Goal: Information Seeking & Learning: Find specific fact

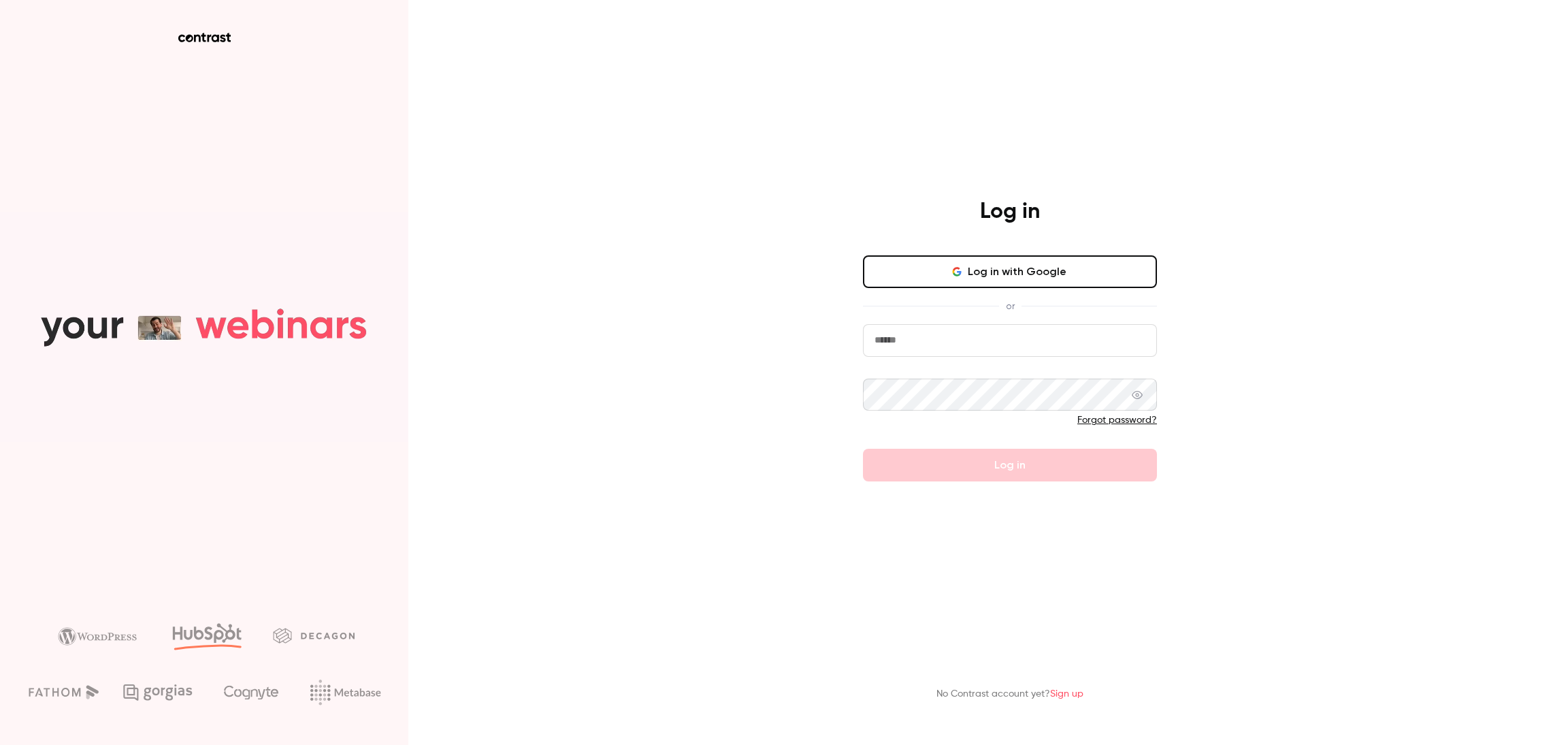
click at [935, 273] on button "Log in with Google" at bounding box center [1009, 271] width 294 height 33
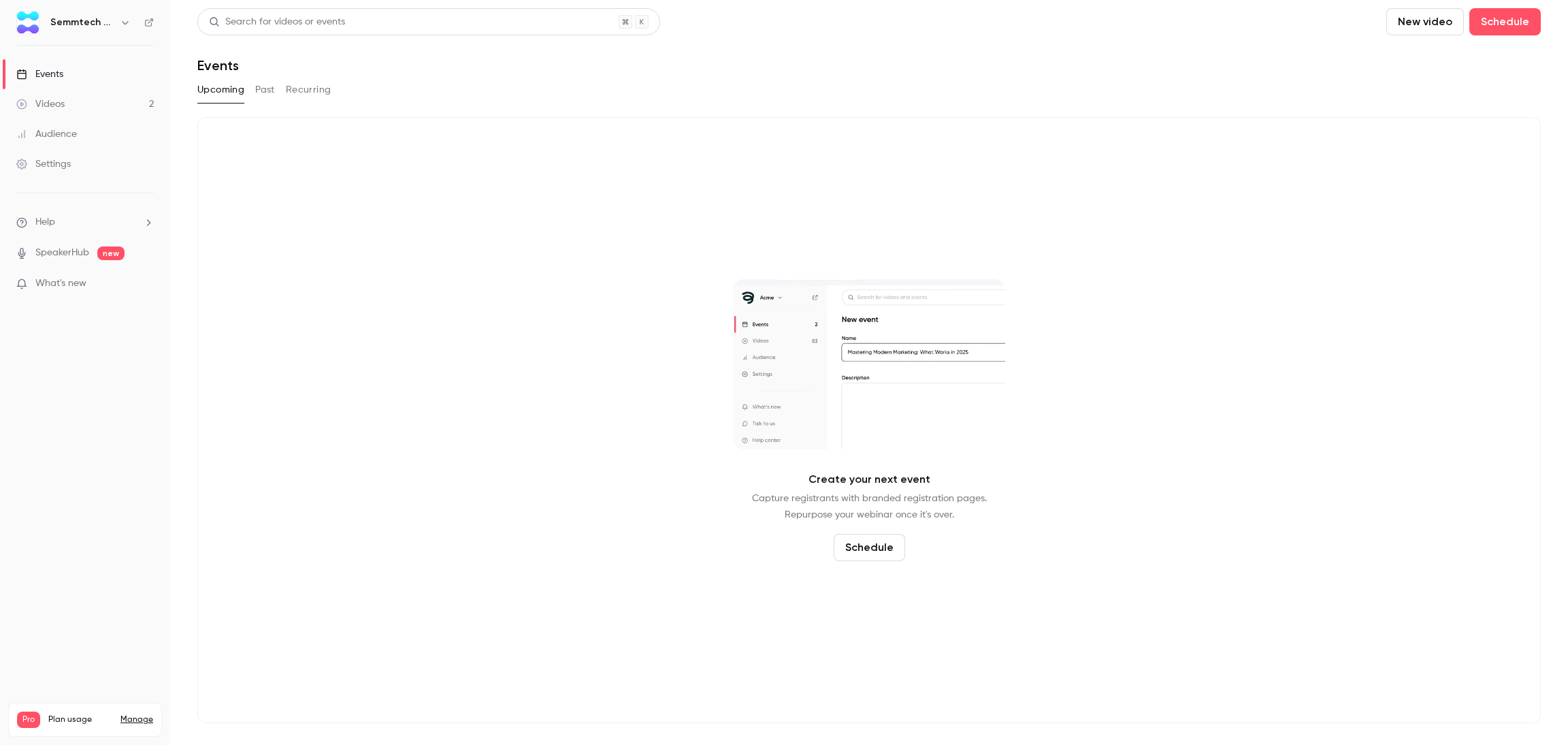
click at [86, 93] on link "Videos 2" at bounding box center [85, 105] width 170 height 30
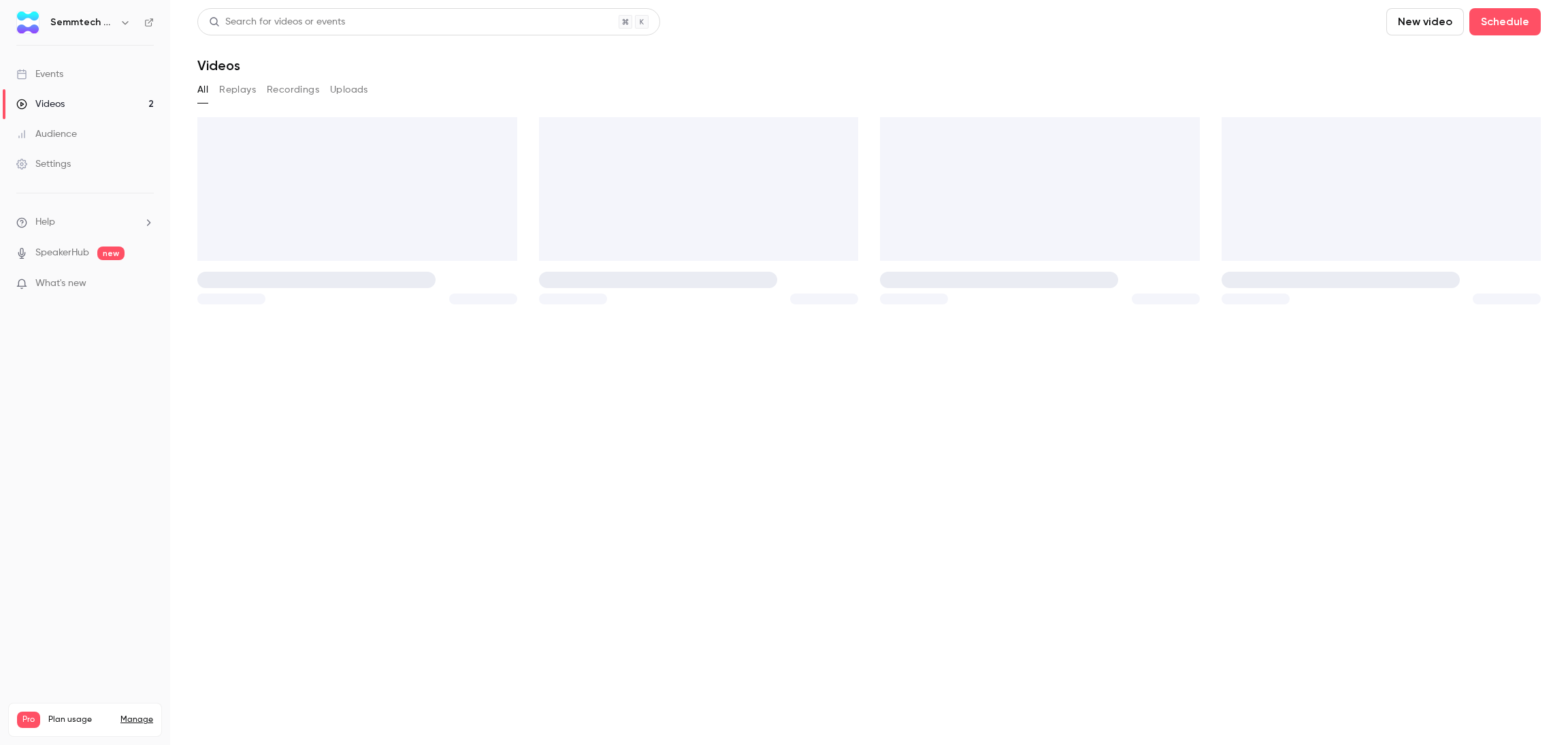
click at [66, 78] on link "Events" at bounding box center [85, 74] width 170 height 30
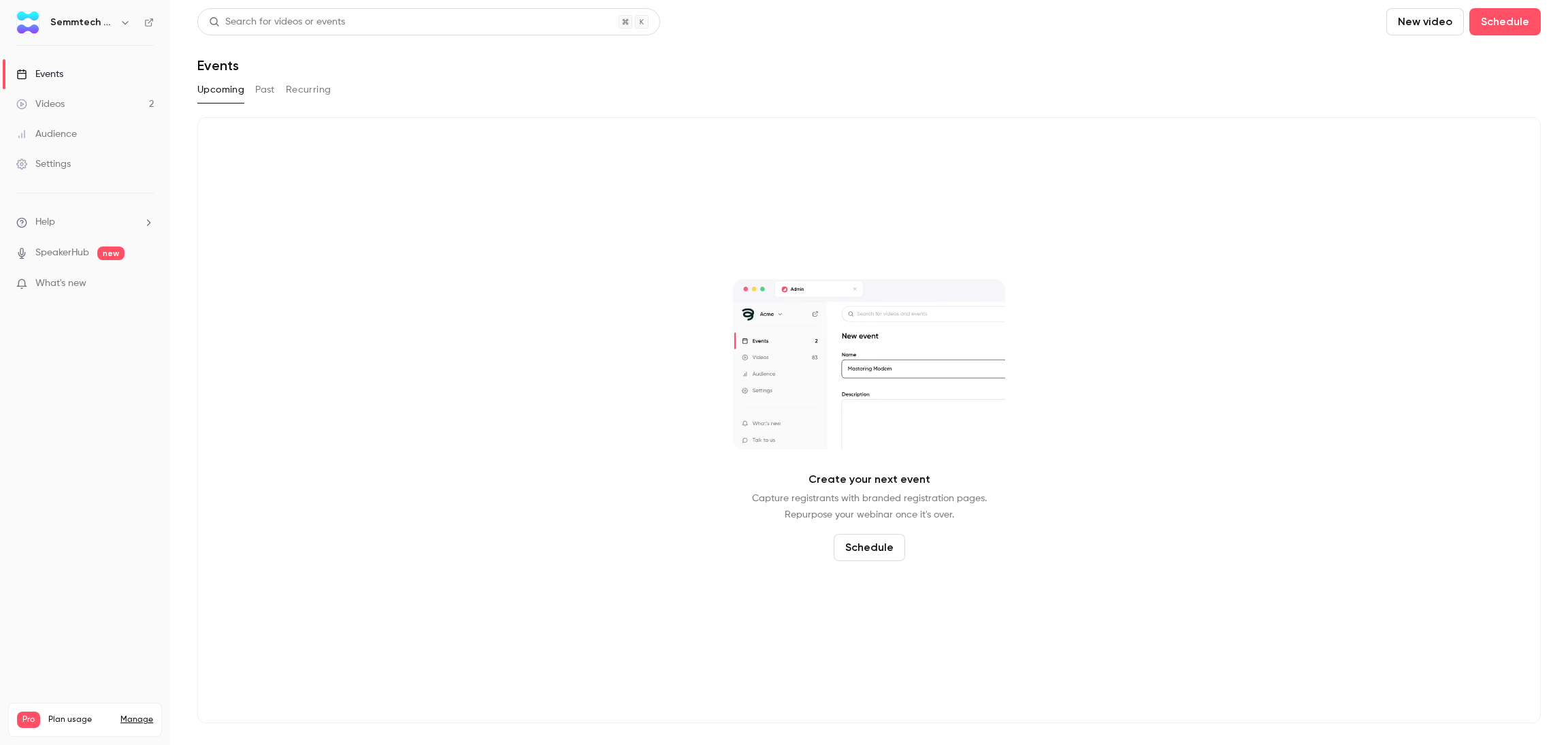
click at [95, 84] on link "Events" at bounding box center [85, 74] width 170 height 30
click at [95, 94] on link "Videos 2" at bounding box center [85, 105] width 170 height 30
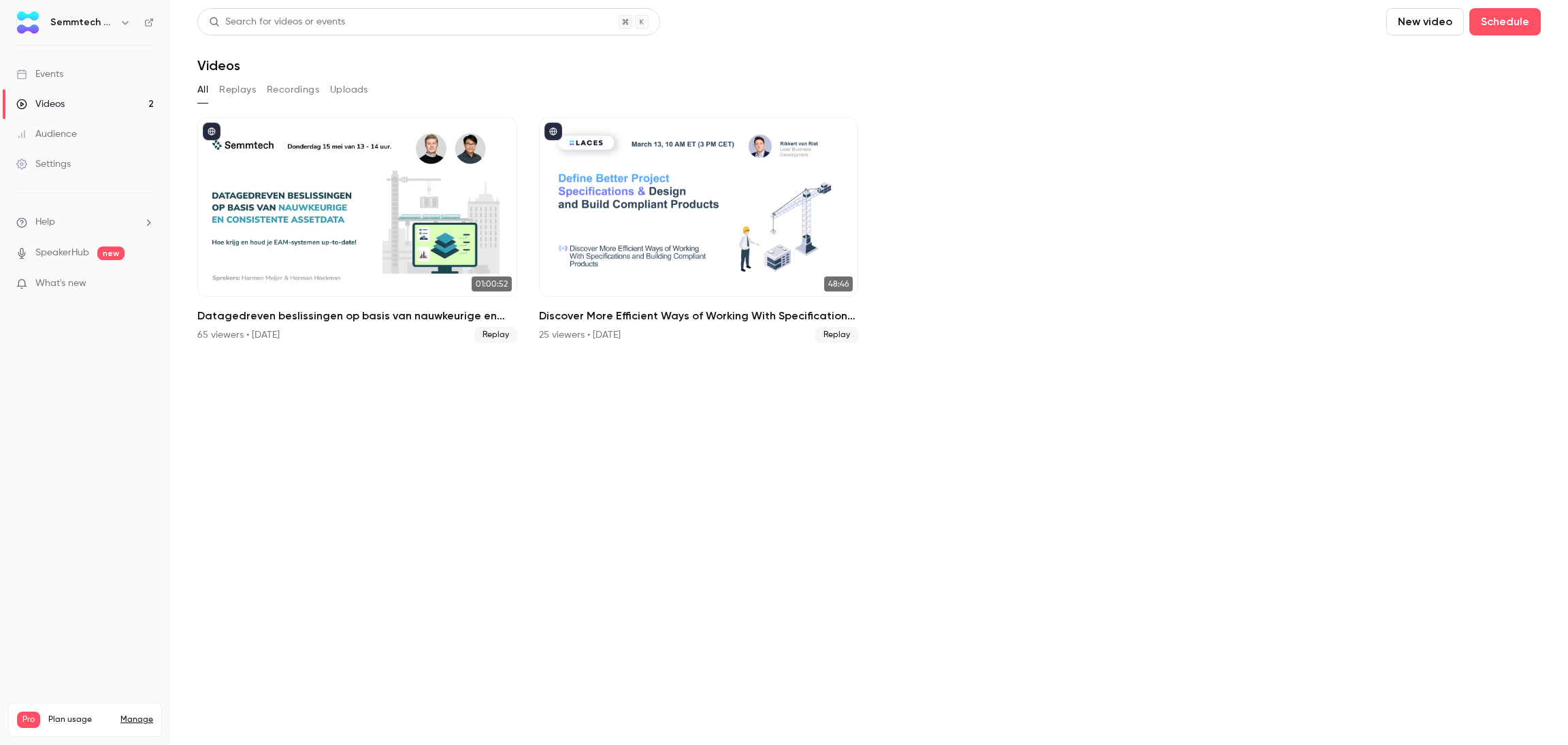
click at [63, 62] on link "Events" at bounding box center [85, 74] width 170 height 30
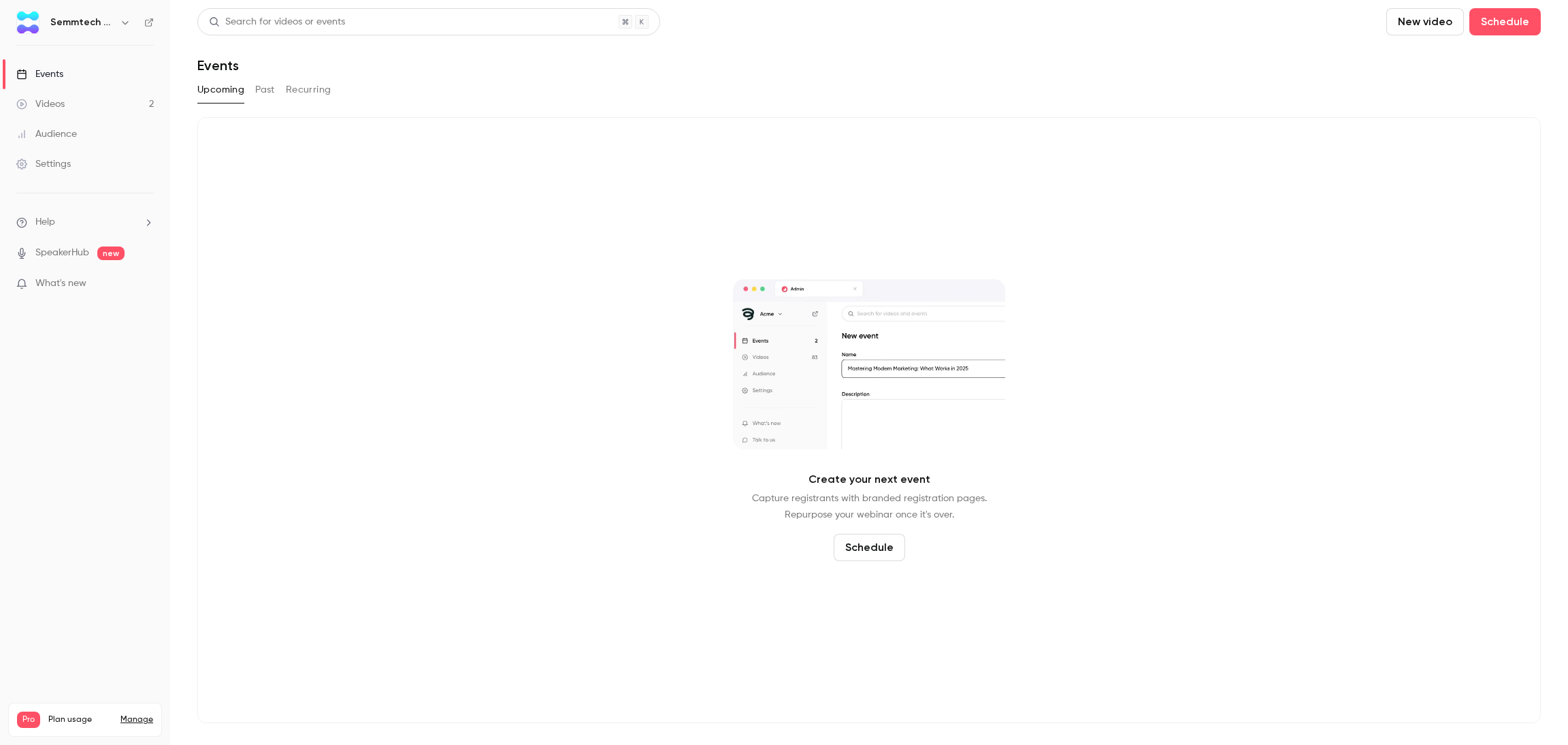
click at [263, 85] on button "Past" at bounding box center [265, 89] width 20 height 22
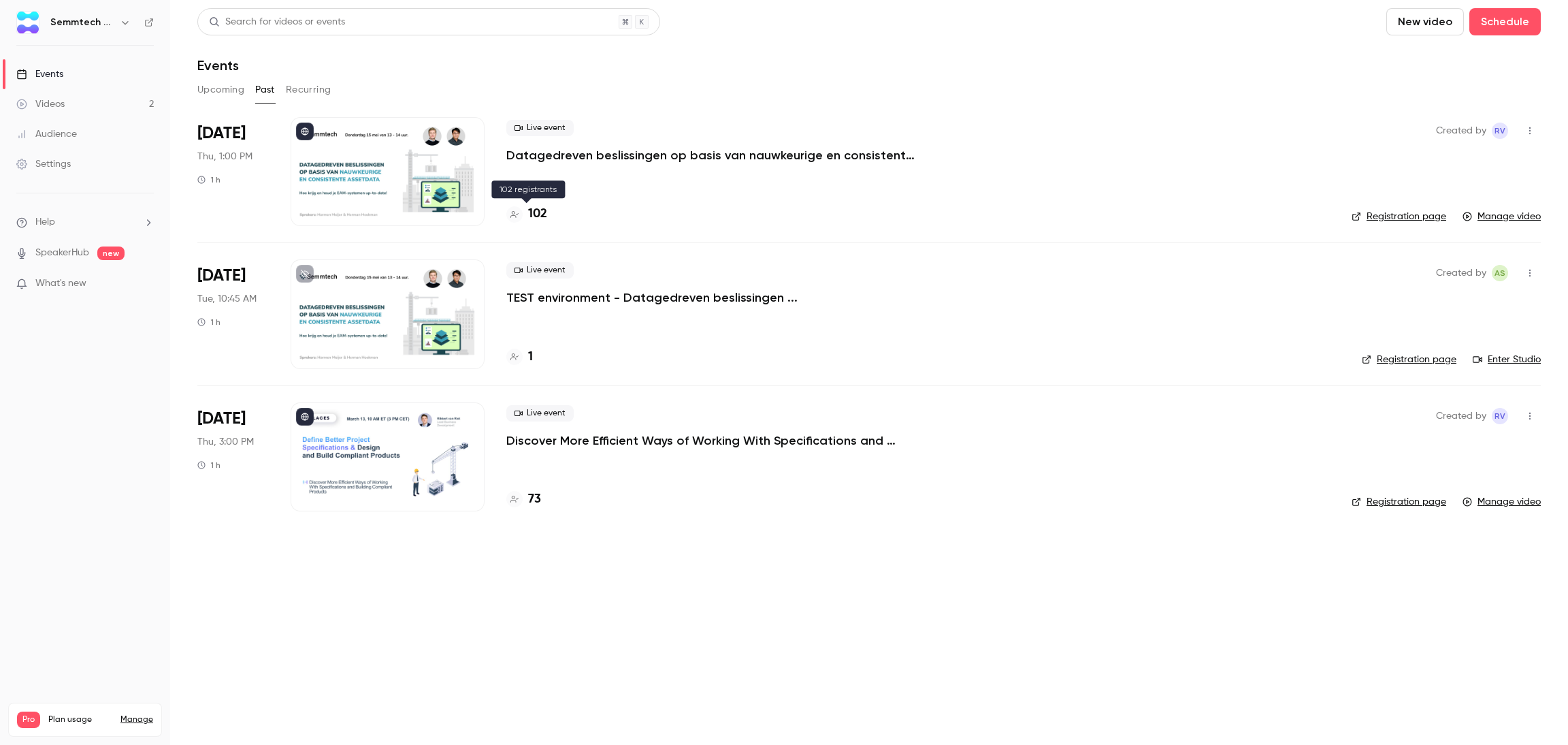
click at [538, 217] on h4 "102" at bounding box center [538, 214] width 19 height 18
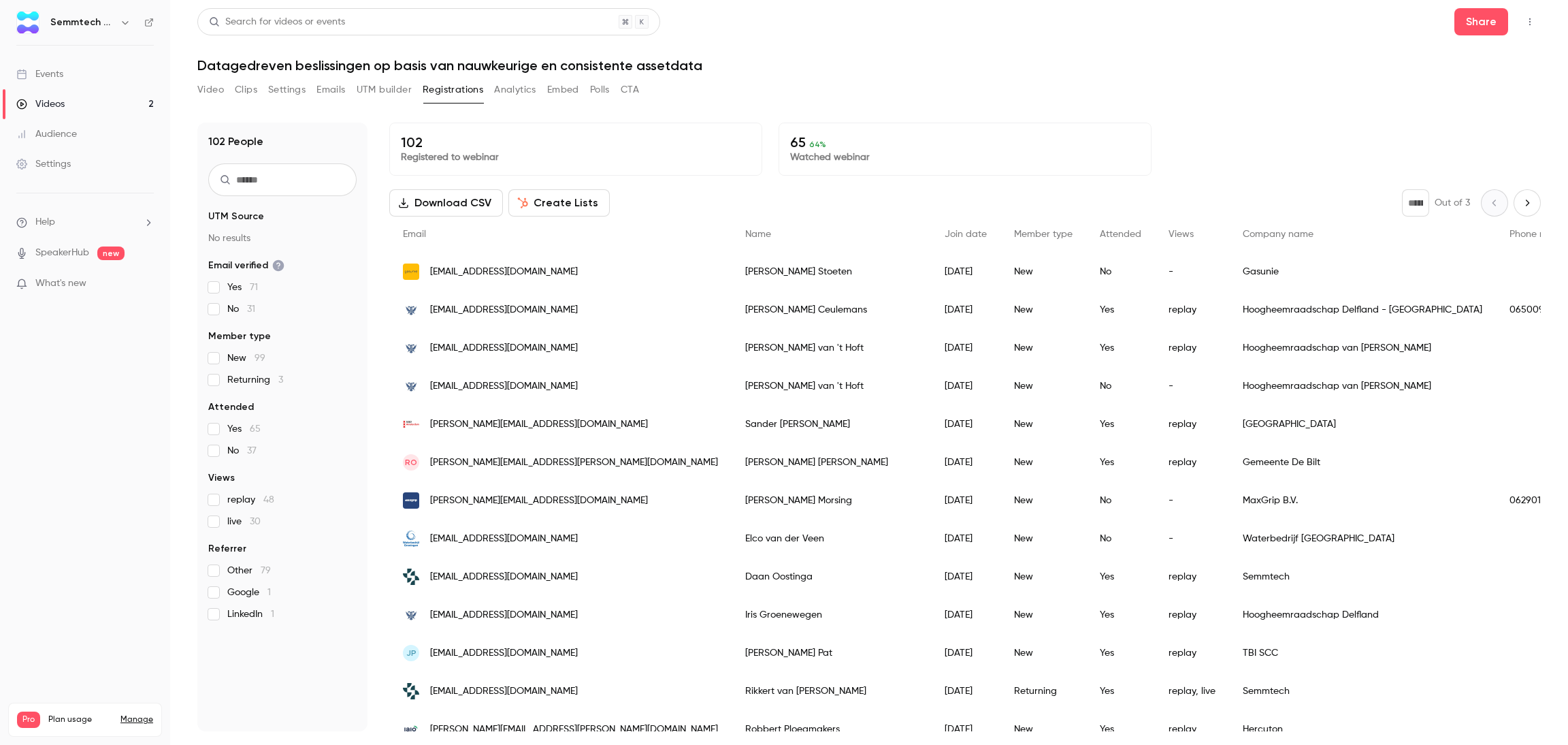
click at [268, 196] on div "102 People UTM Source No results Email verified Yes 71 No 31 Member type New 99…" at bounding box center [282, 426] width 170 height 608
click at [280, 186] on input "text" at bounding box center [282, 180] width 148 height 33
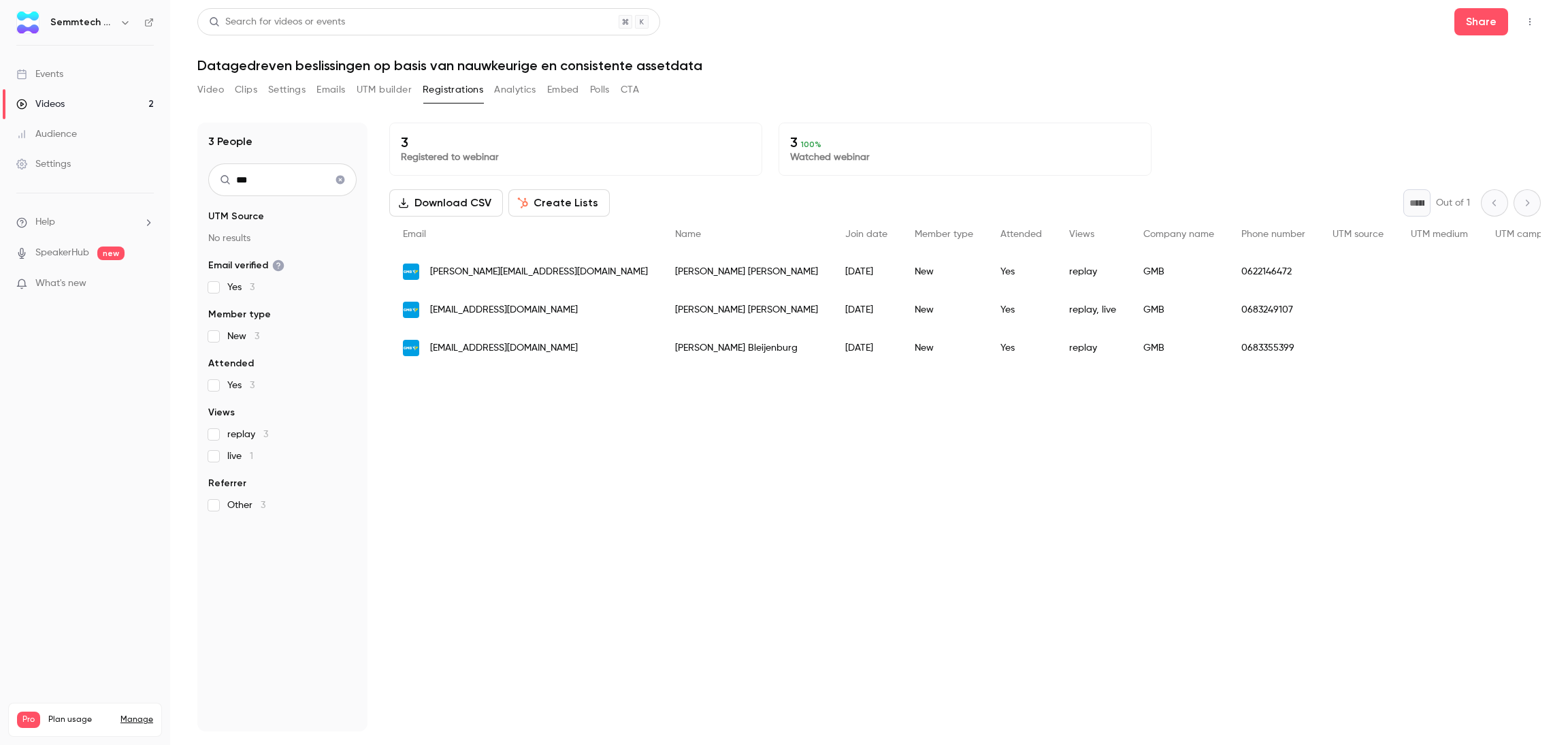
drag, startPoint x: 298, startPoint y: 177, endPoint x: 0, endPoint y: 186, distance: 298.1
click at [0, 193] on div "Semmtech & Laces Events Videos 2 Audience Settings Help SpeakerHub new What's n…" at bounding box center [784, 372] width 1568 height 745
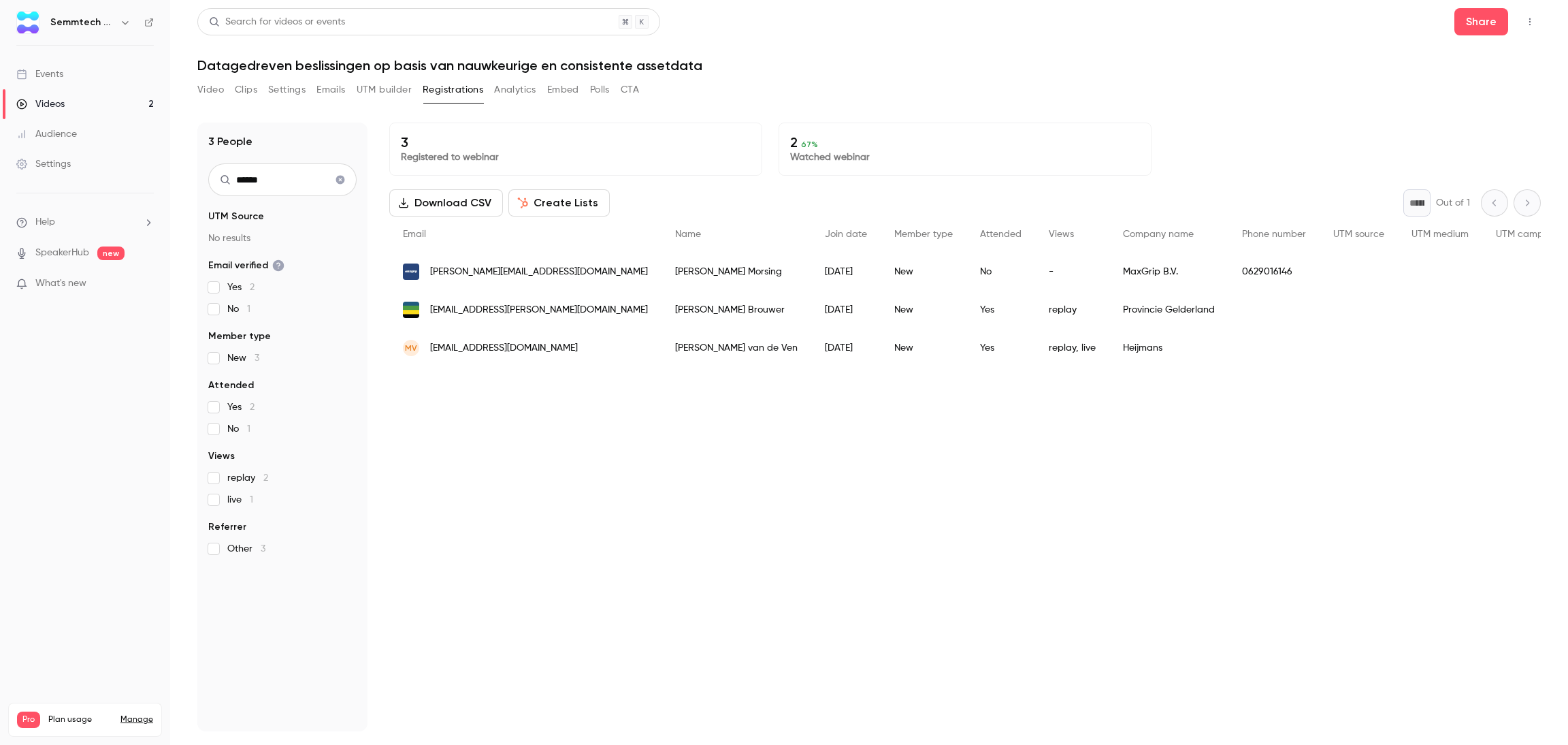
type input "******"
click at [474, 311] on span "[EMAIL_ADDRESS][PERSON_NAME][DOMAIN_NAME]" at bounding box center [539, 310] width 218 height 14
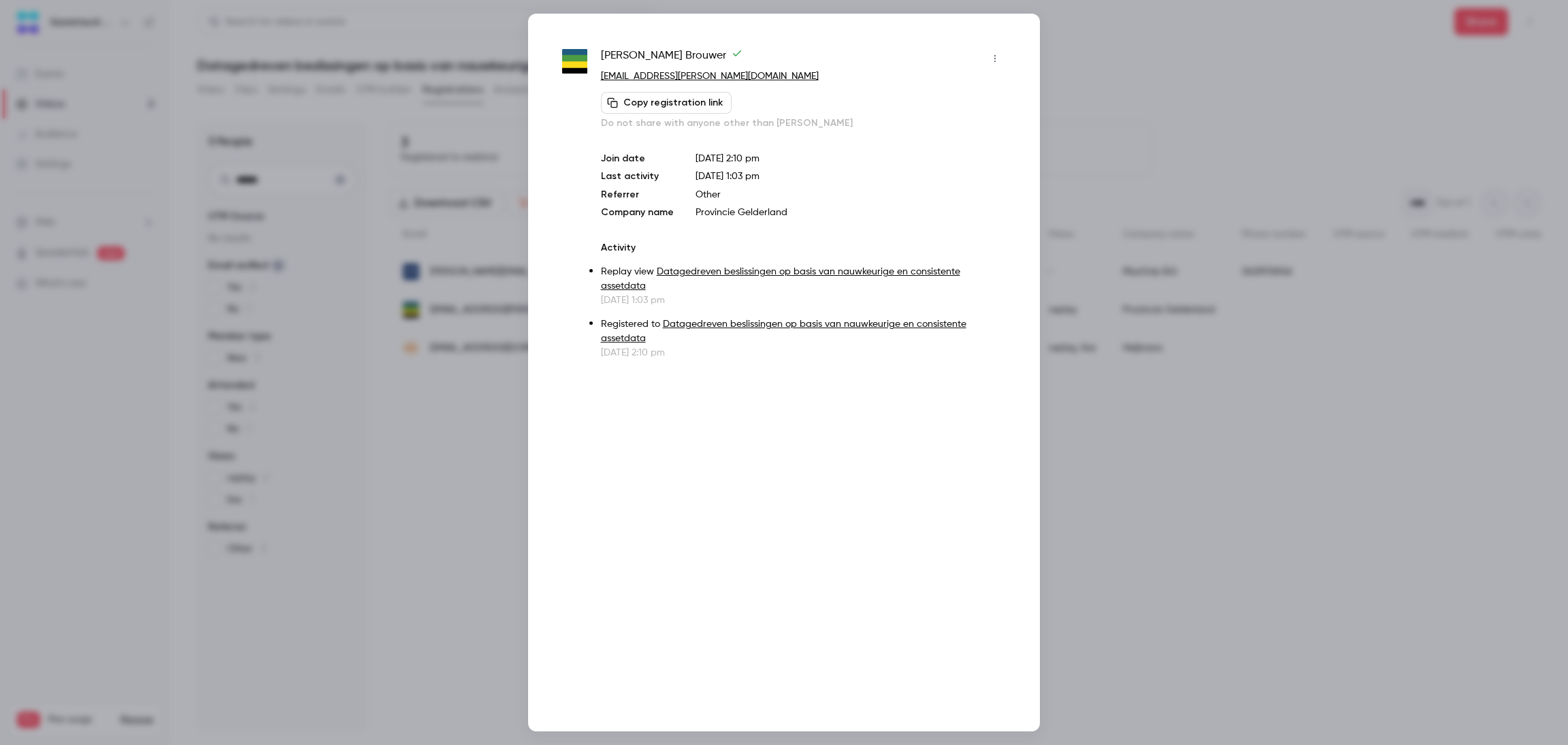
click at [1202, 339] on div at bounding box center [784, 372] width 1568 height 745
